Goal: Transaction & Acquisition: Purchase product/service

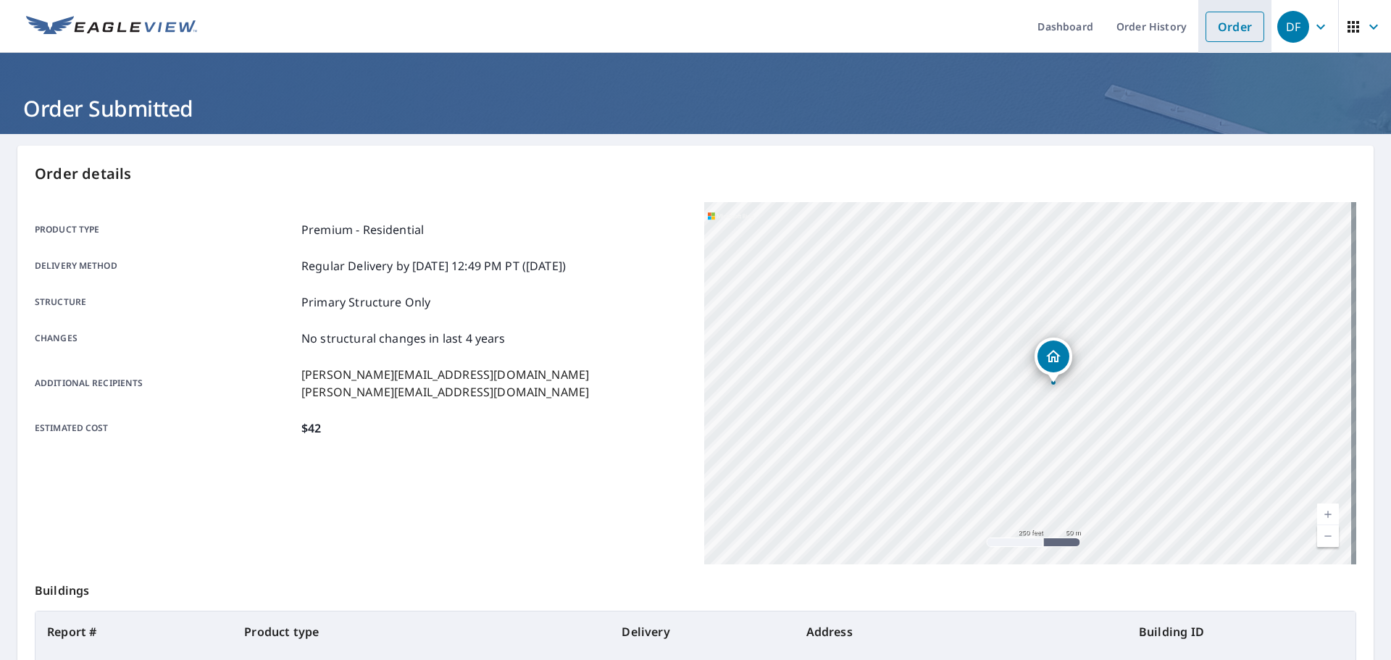
click at [1215, 30] on link "Order" at bounding box center [1234, 27] width 59 height 30
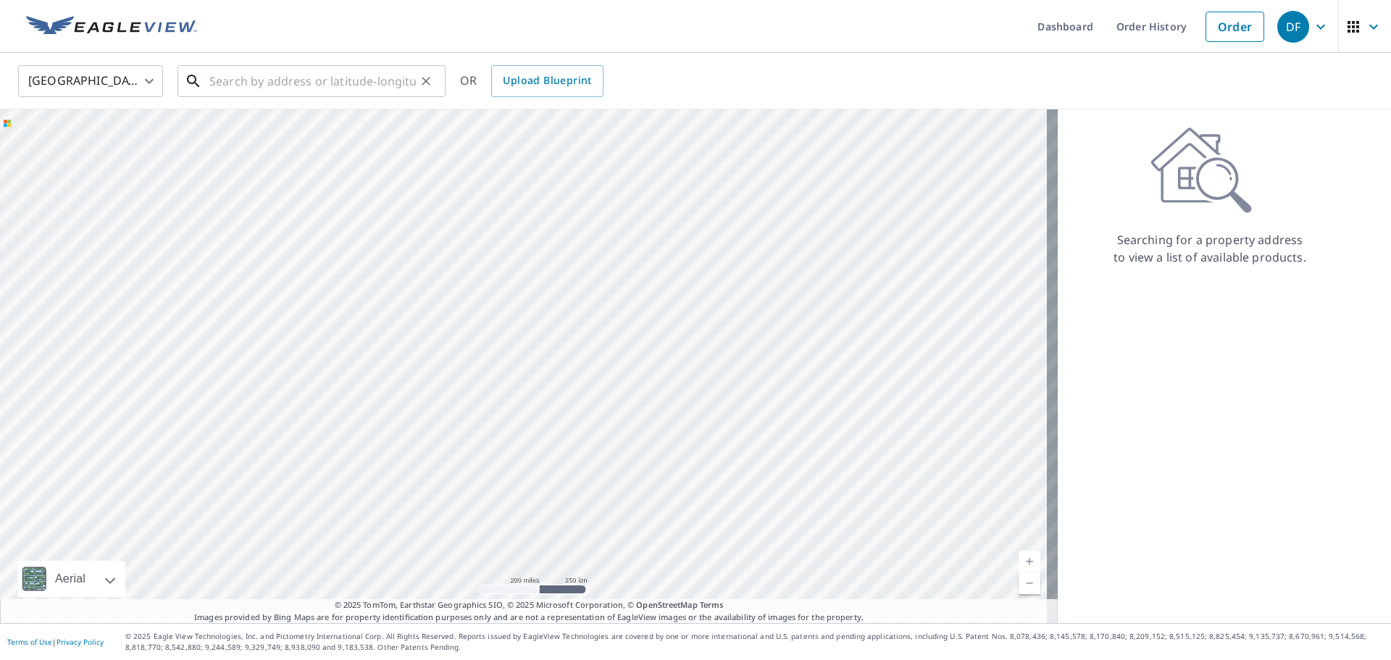
click at [364, 80] on input "text" at bounding box center [312, 81] width 206 height 41
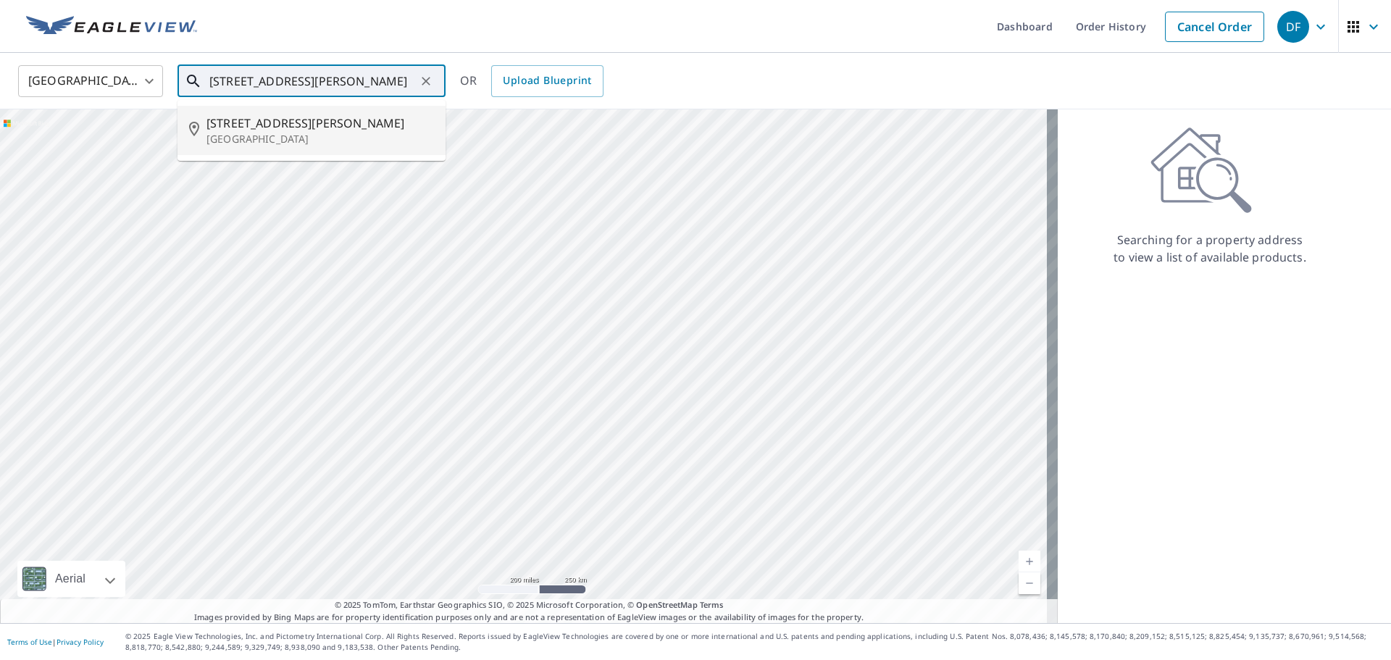
click at [354, 117] on span "[STREET_ADDRESS][PERSON_NAME]" at bounding box center [319, 122] width 227 height 17
type input "[STREET_ADDRESS][PERSON_NAME]"
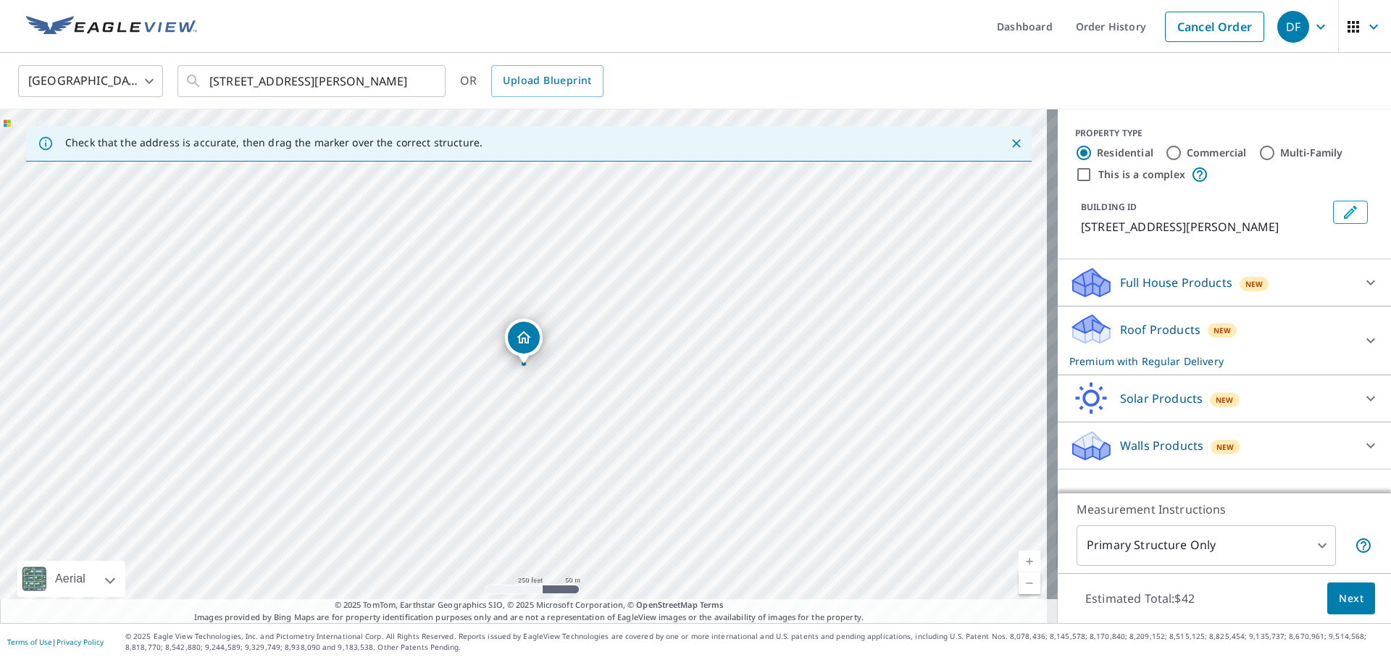
click at [1352, 586] on button "Next" at bounding box center [1351, 598] width 48 height 33
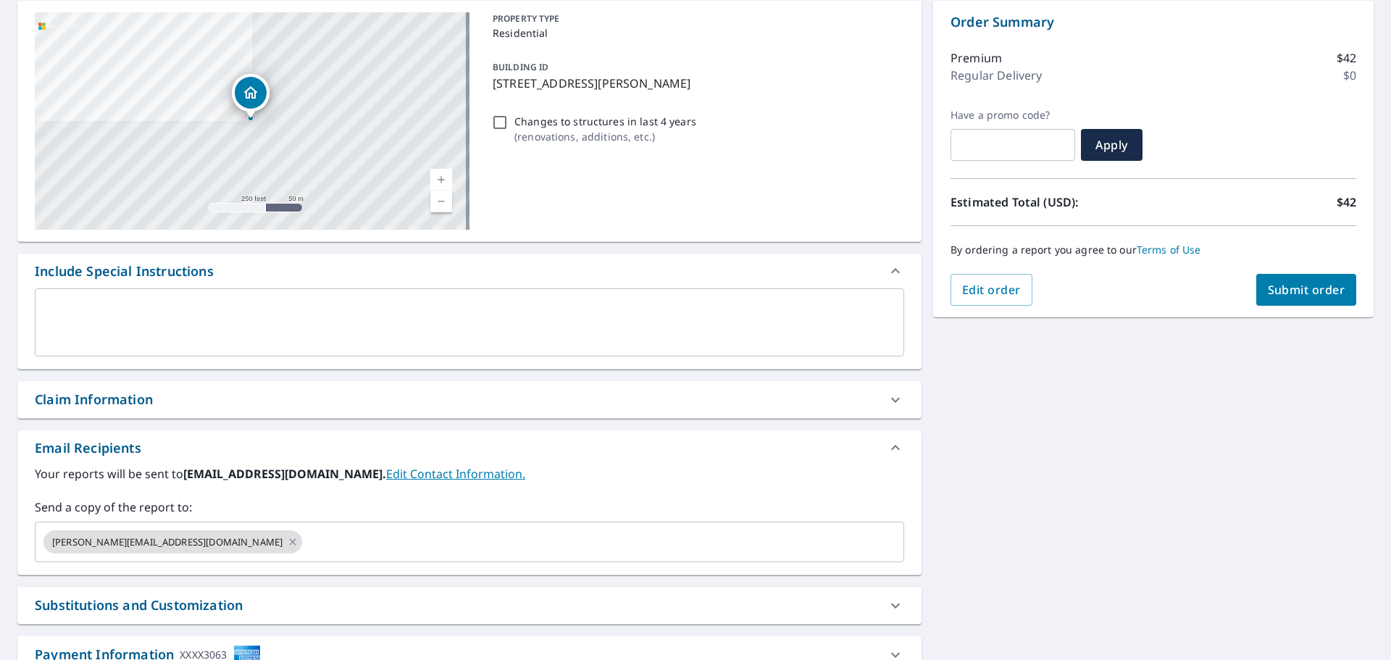
scroll to position [252, 0]
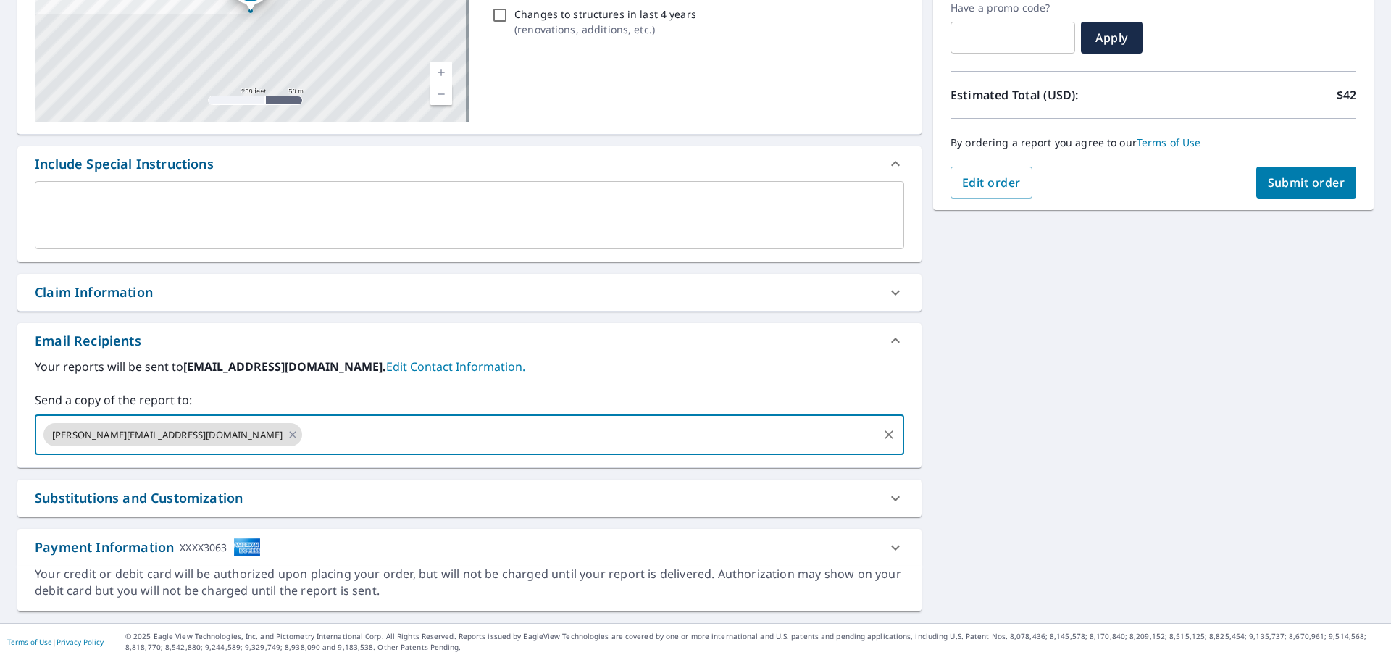
click at [304, 446] on input "text" at bounding box center [590, 435] width 572 height 28
paste input "[PERSON_NAME][EMAIL_ADDRESS][PERSON_NAME][DOMAIN_NAME]"
type input "[PERSON_NAME][EMAIL_ADDRESS][PERSON_NAME][DOMAIN_NAME]"
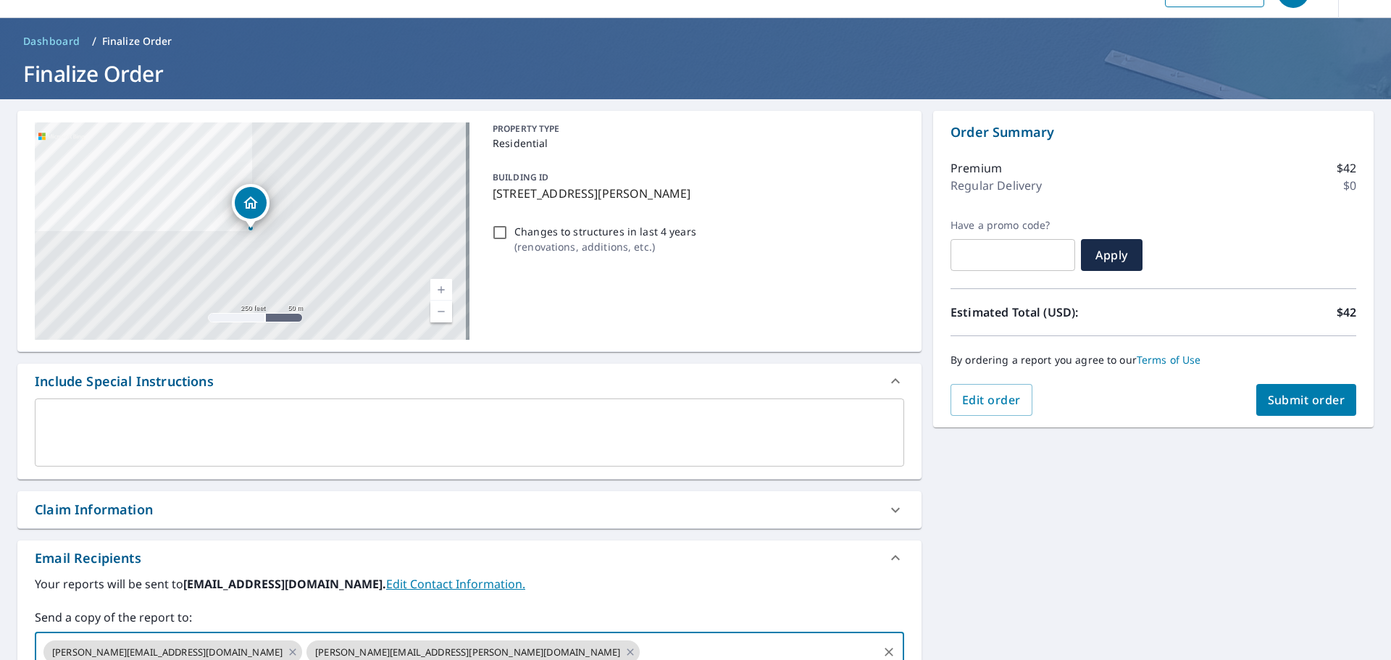
click at [1313, 394] on span "Submit order" at bounding box center [1307, 400] width 78 height 16
checkbox input "true"
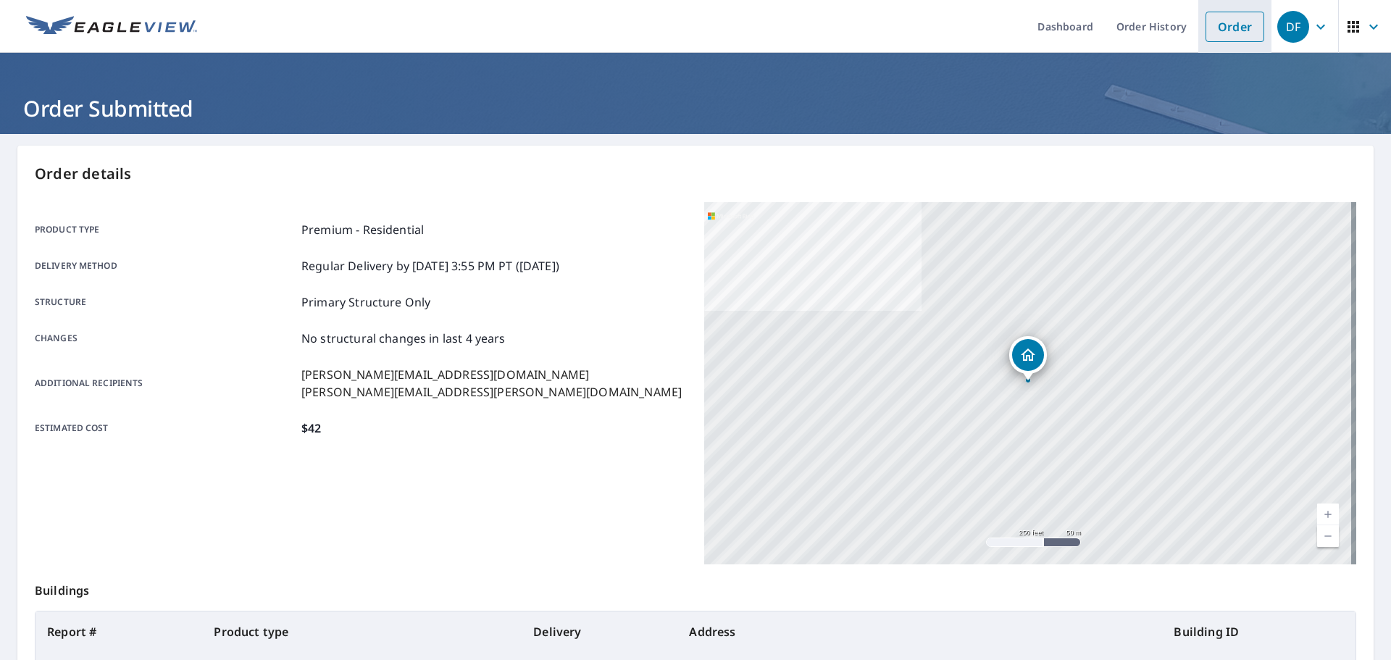
click at [1242, 35] on link "Order" at bounding box center [1234, 27] width 59 height 30
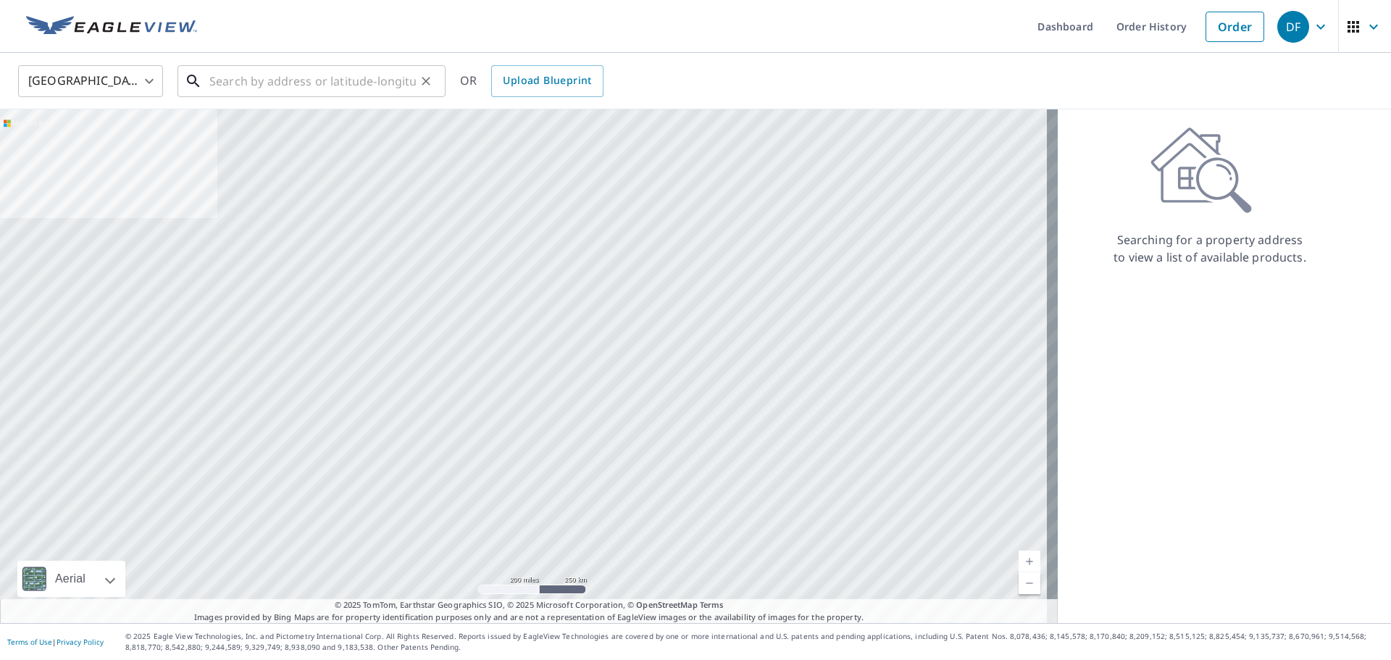
click at [367, 80] on input "text" at bounding box center [312, 81] width 206 height 41
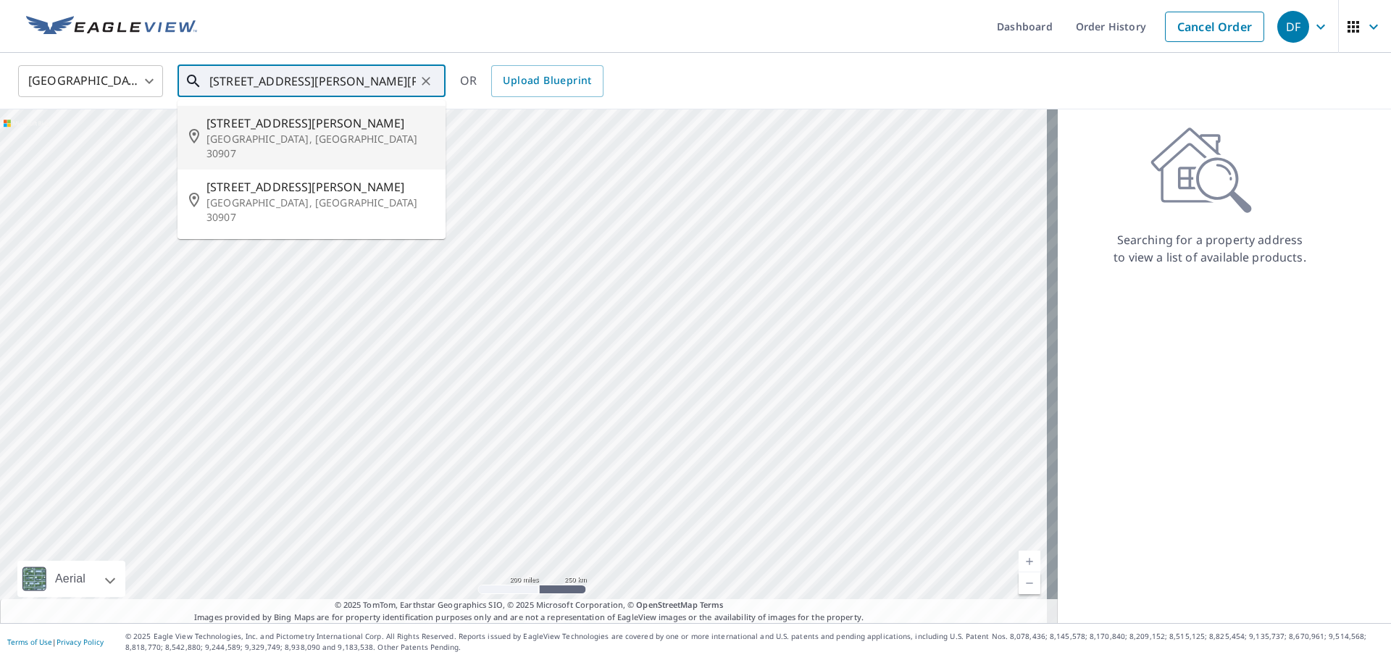
click at [315, 133] on p "[GEOGRAPHIC_DATA], [GEOGRAPHIC_DATA] 30907" at bounding box center [319, 146] width 227 height 29
type input "[STREET_ADDRESS][PERSON_NAME]"
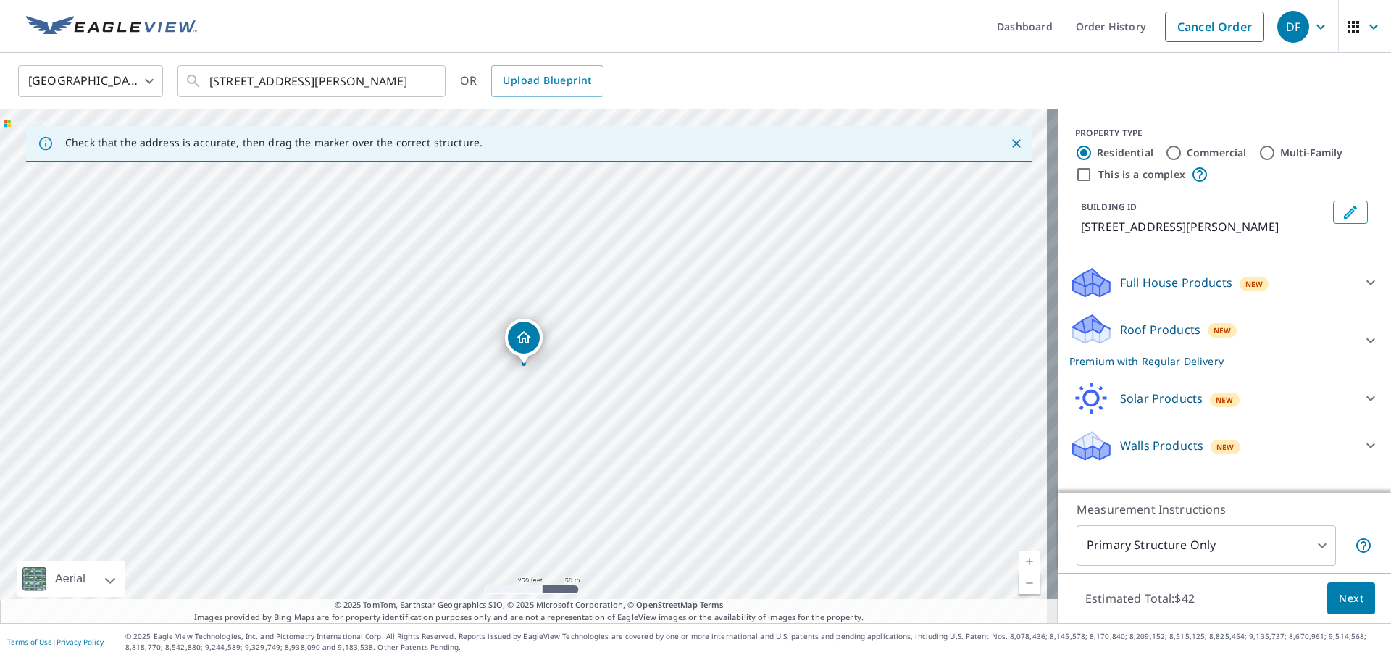
click at [1347, 608] on button "Next" at bounding box center [1351, 598] width 48 height 33
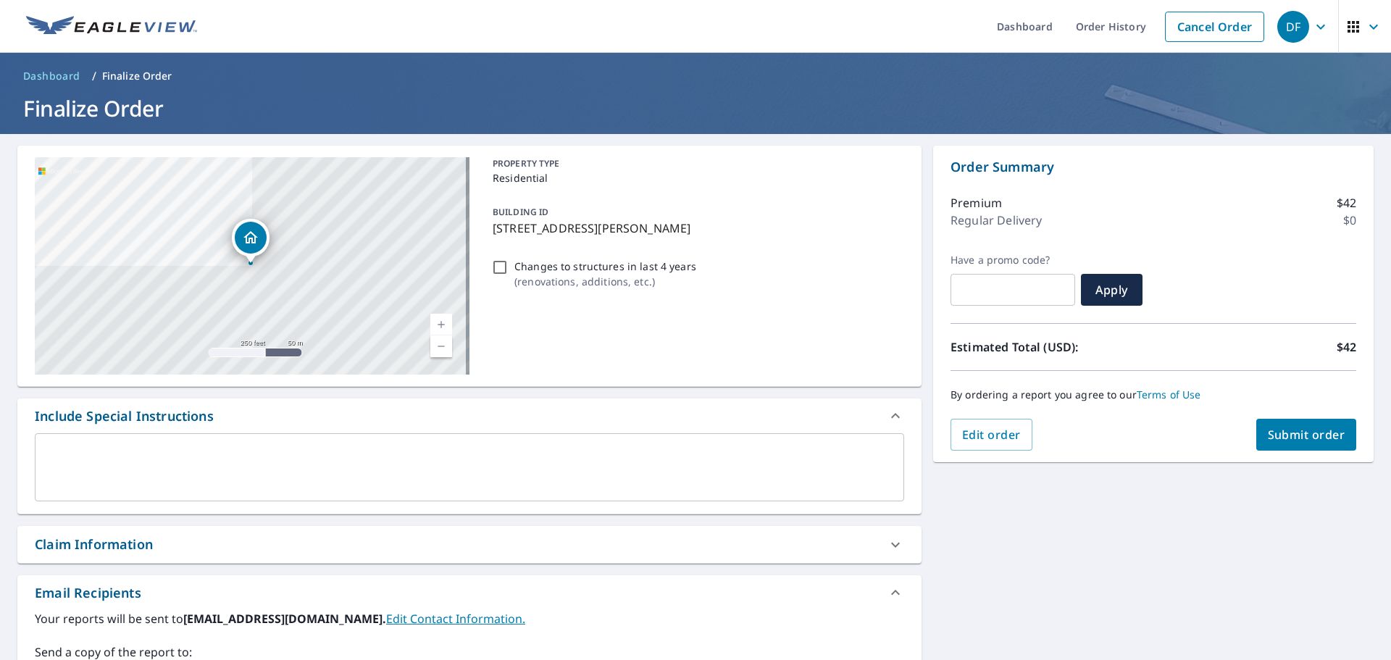
scroll to position [217, 0]
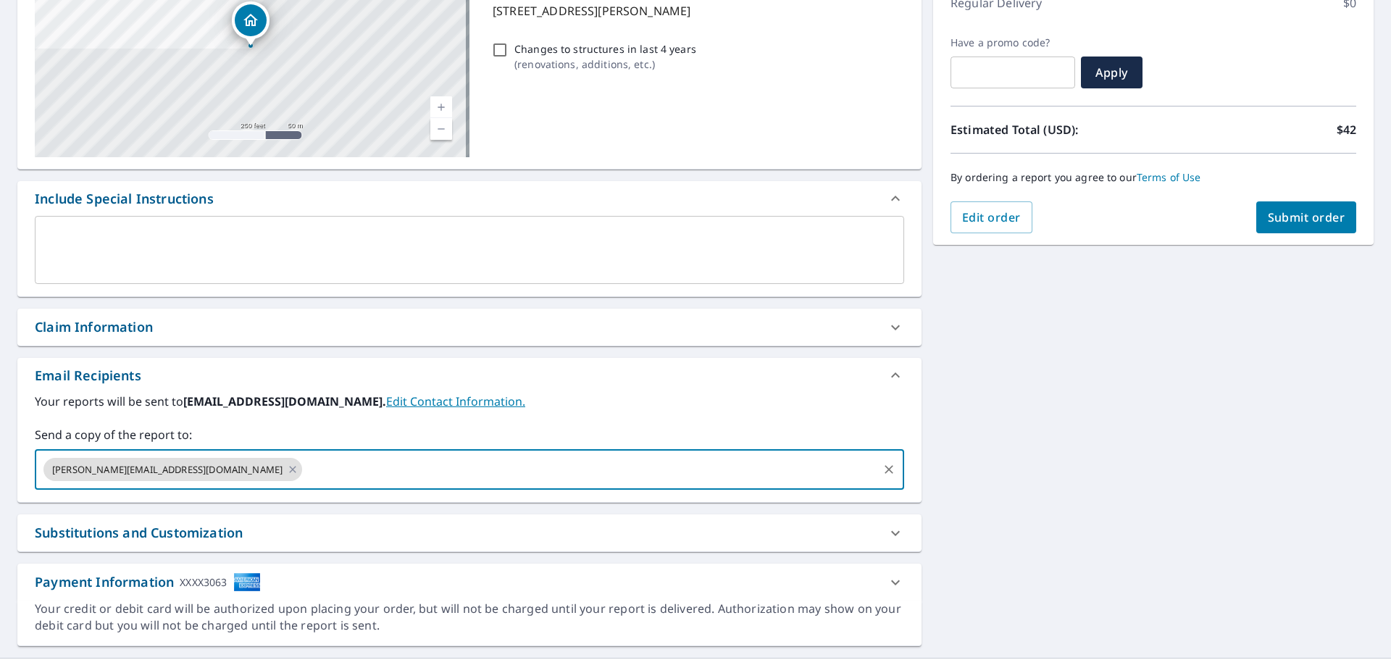
click at [304, 477] on input "text" at bounding box center [590, 470] width 572 height 28
paste input "[PERSON_NAME][EMAIL_ADDRESS][DOMAIN_NAME]"
type input "[PERSON_NAME][EMAIL_ADDRESS][DOMAIN_NAME]"
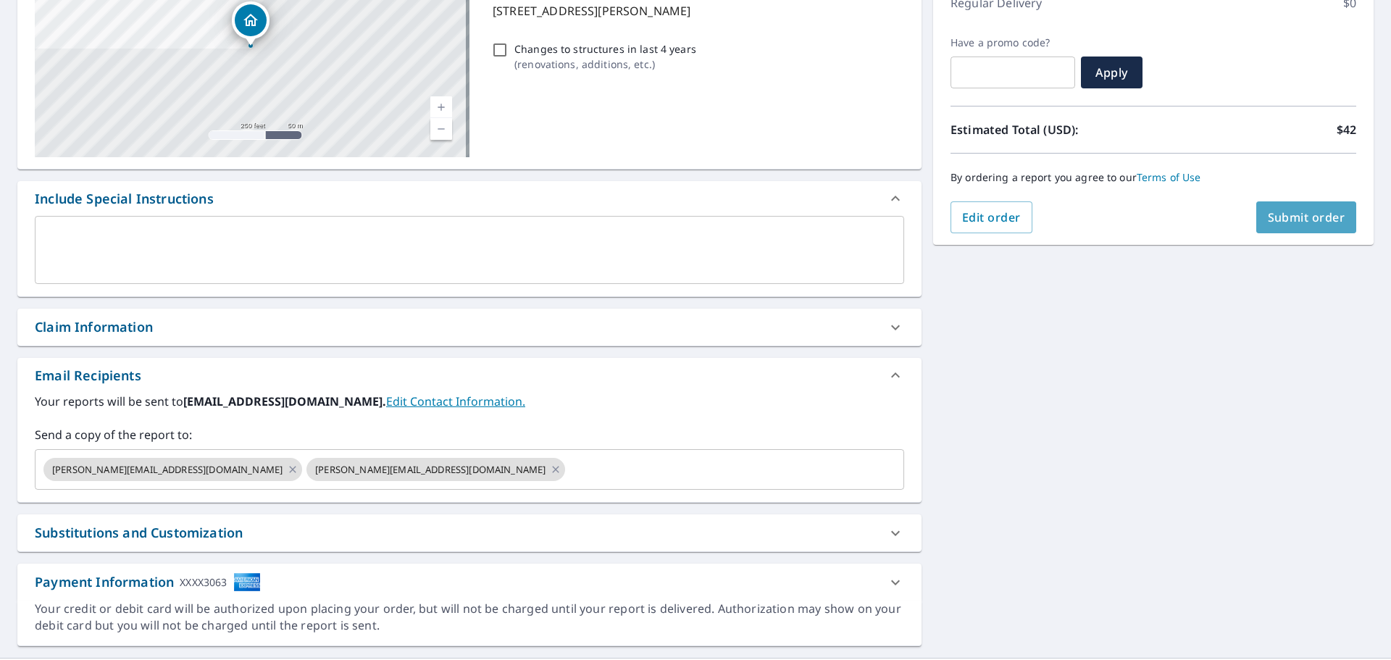
click at [1276, 210] on button "Submit order" at bounding box center [1306, 217] width 101 height 32
checkbox input "true"
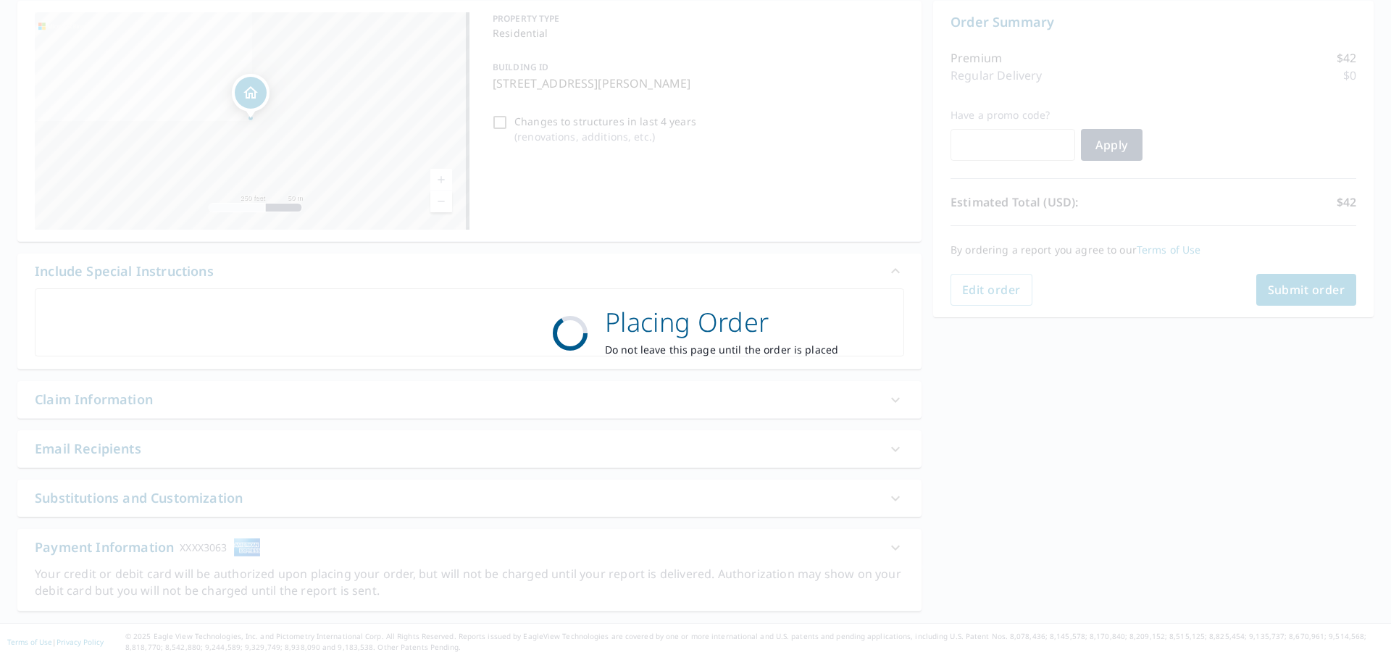
scroll to position [145, 0]
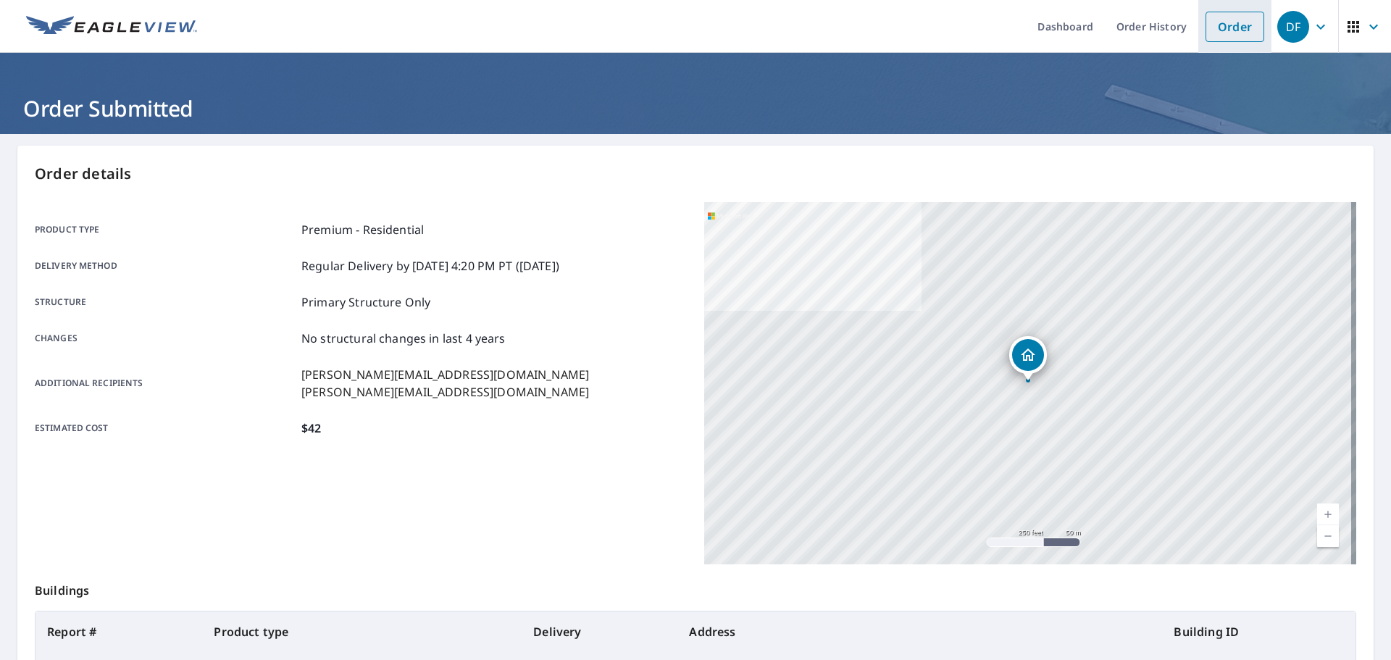
click at [1221, 30] on link "Order" at bounding box center [1234, 27] width 59 height 30
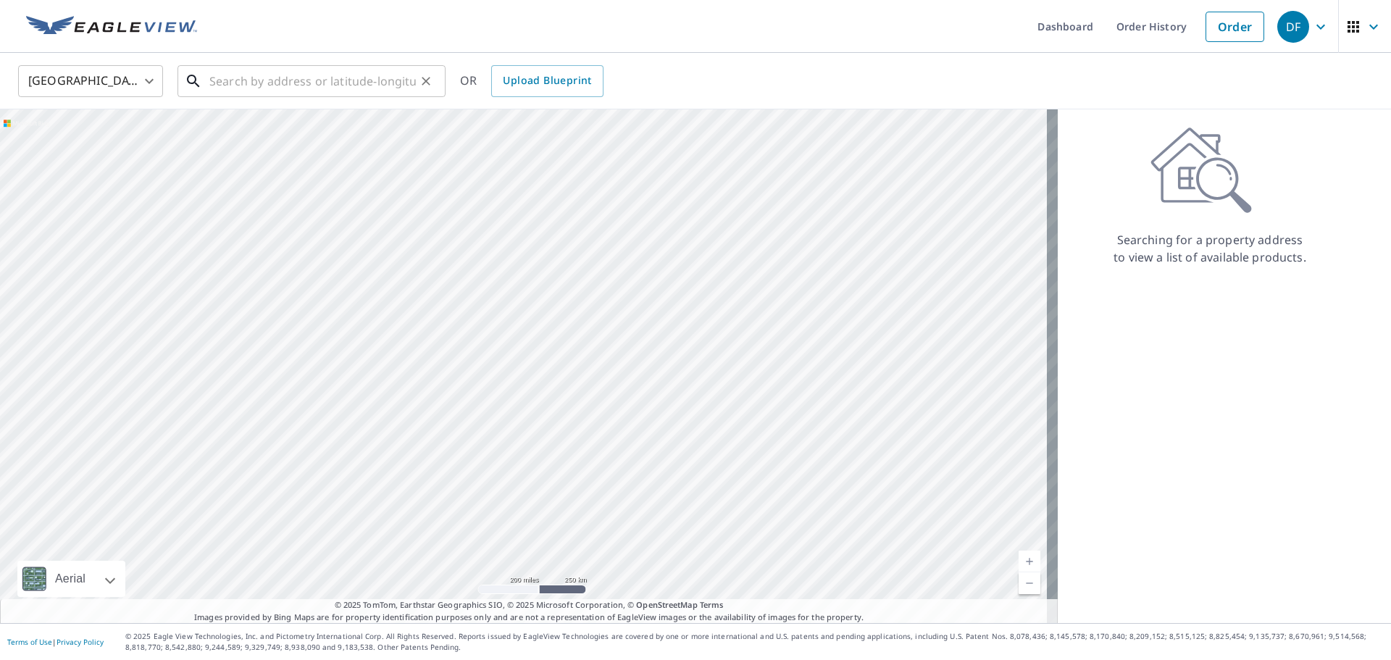
click at [346, 86] on input "text" at bounding box center [312, 81] width 206 height 41
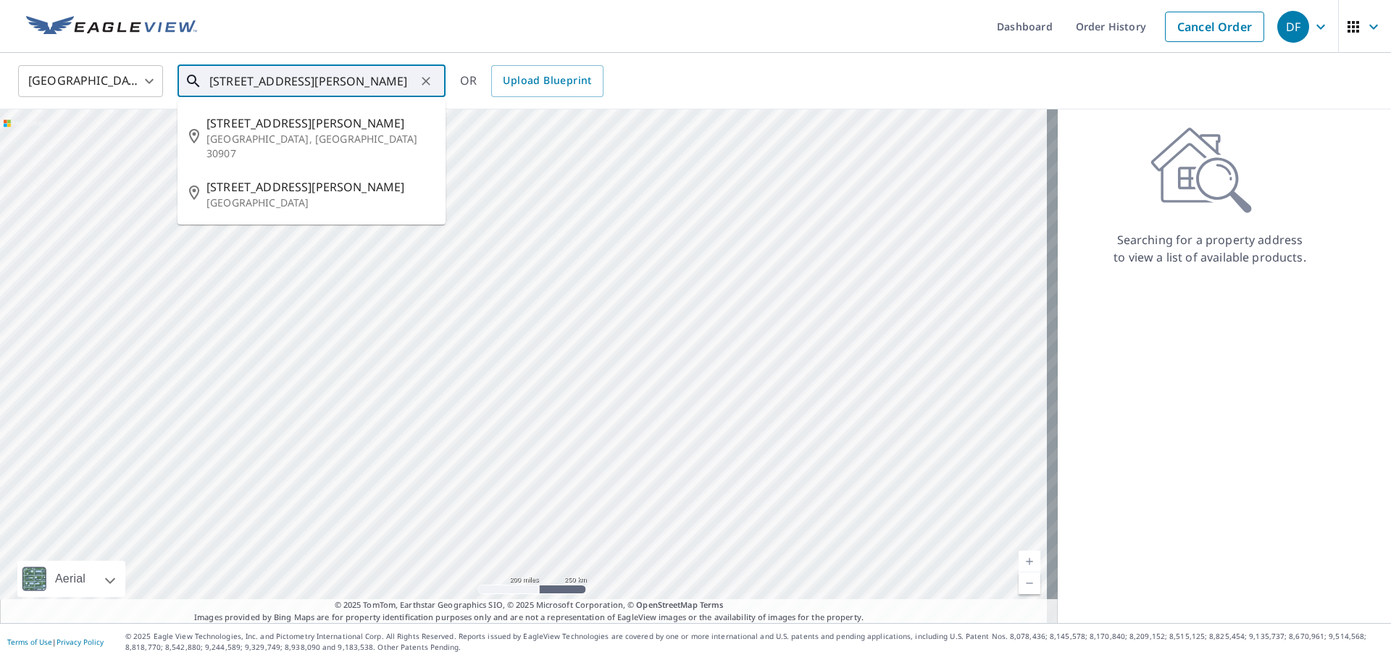
type input "[STREET_ADDRESS][PERSON_NAME]"
